Goal: Navigation & Orientation: Find specific page/section

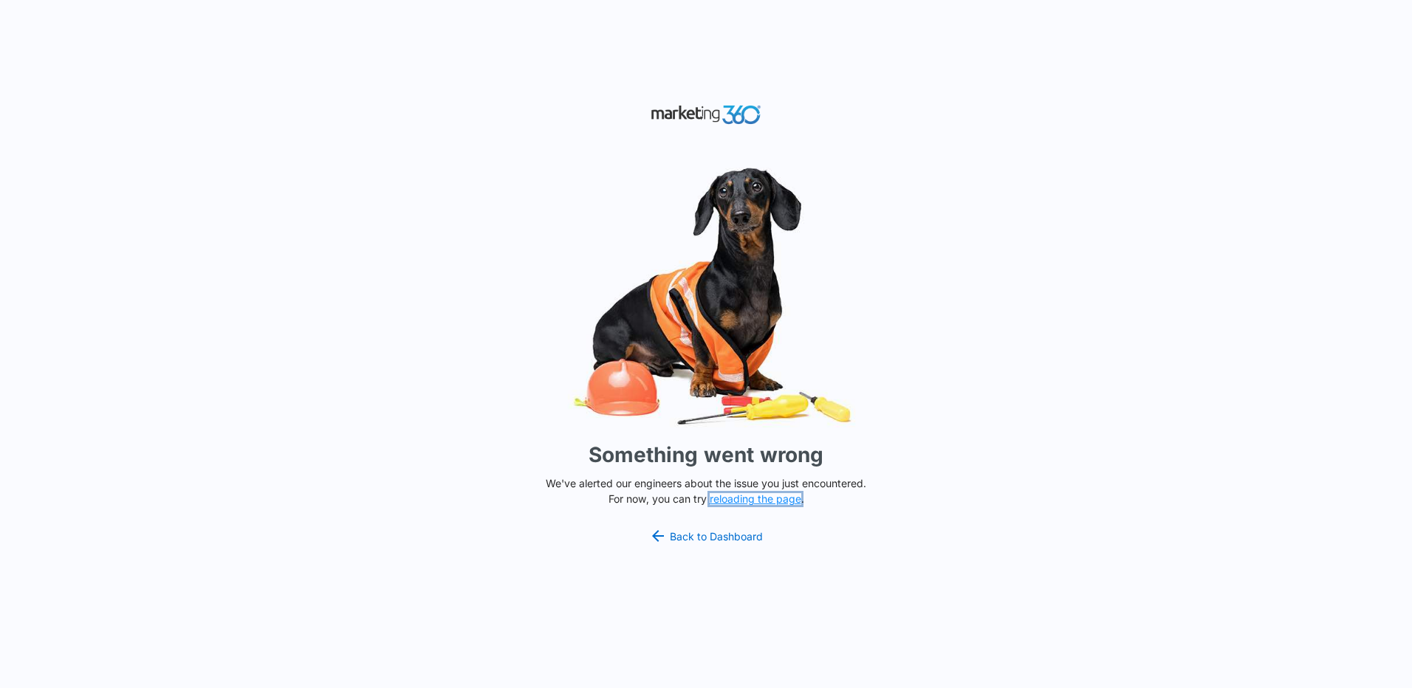
click at [735, 499] on button "reloading the page" at bounding box center [756, 499] width 92 height 12
click at [702, 534] on link "Back to Dashboard" at bounding box center [706, 536] width 114 height 18
